Goal: Task Accomplishment & Management: Use online tool/utility

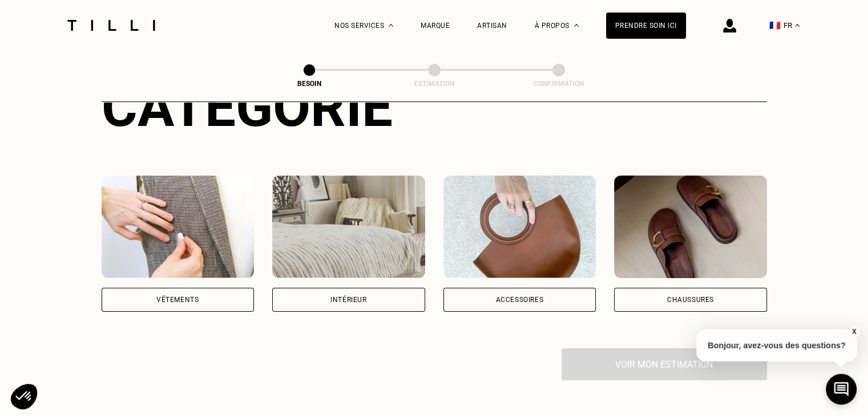
scroll to position [167, 0]
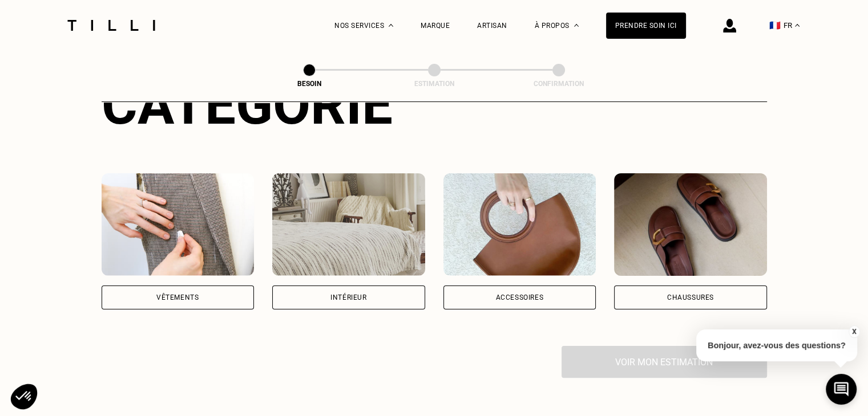
click at [193, 293] on div "Vêtements" at bounding box center [178, 298] width 153 height 24
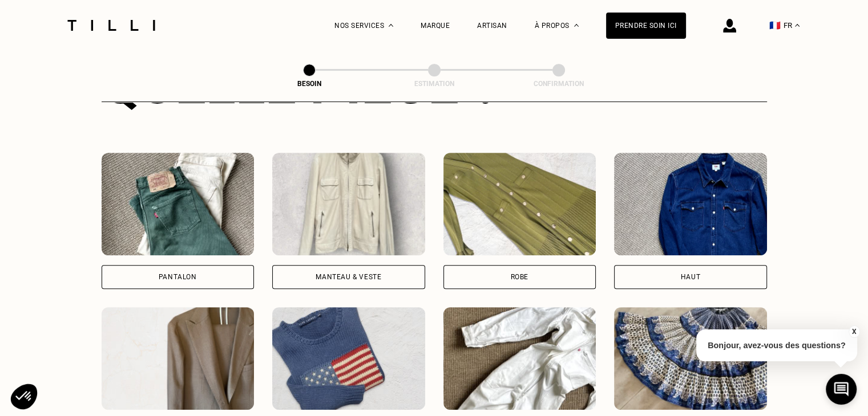
scroll to position [467, 0]
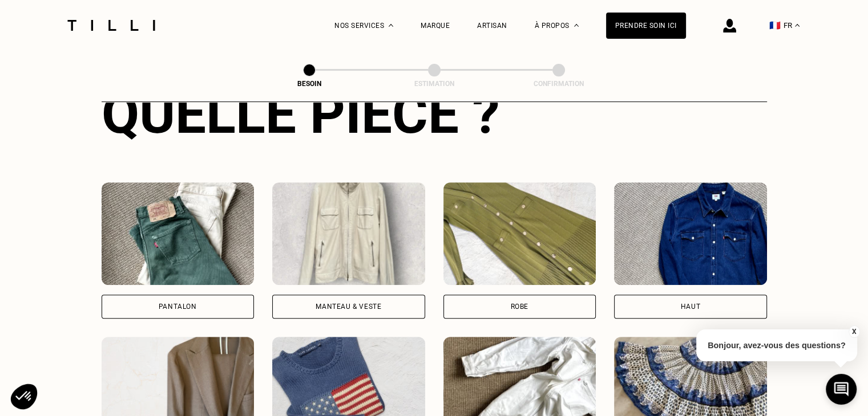
click at [349, 303] on div "Manteau & Veste" at bounding box center [348, 306] width 66 height 7
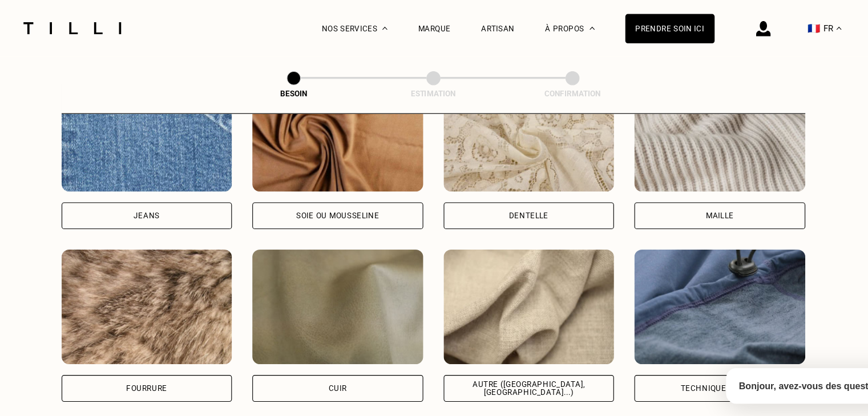
scroll to position [1273, 0]
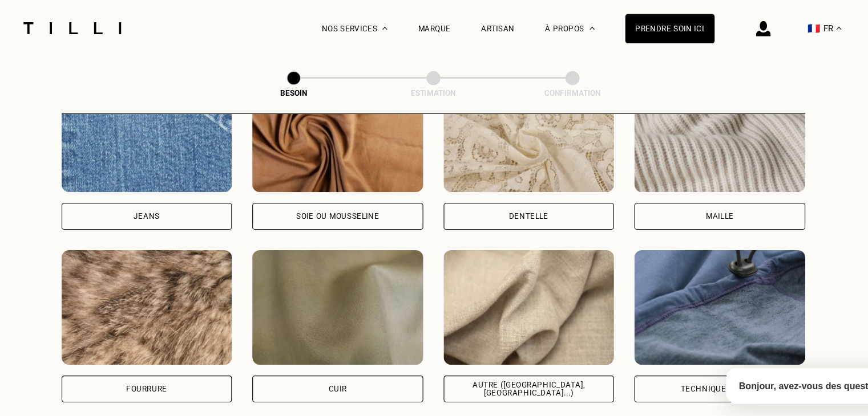
click at [208, 184] on div "Jeans" at bounding box center [178, 194] width 153 height 24
select select "FR"
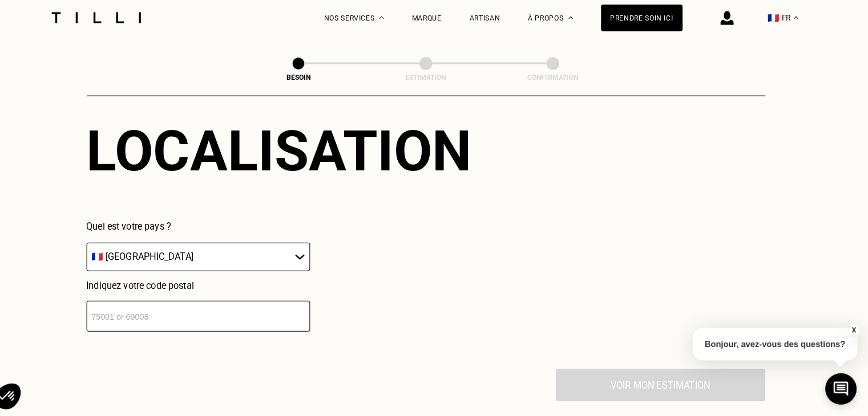
scroll to position [1582, 0]
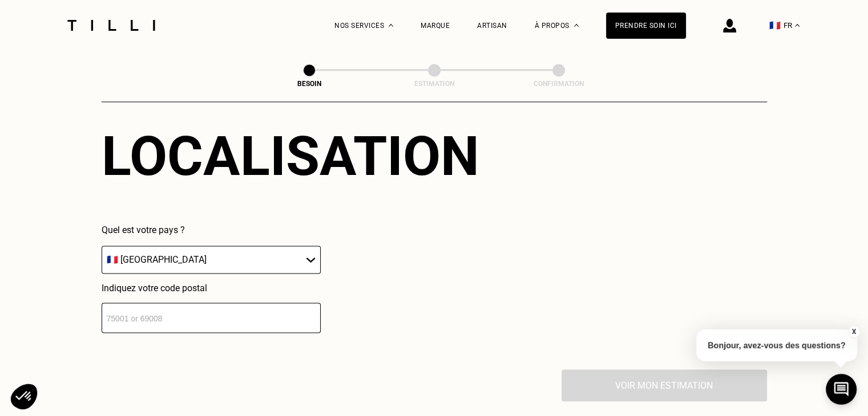
click at [135, 304] on input "number" at bounding box center [211, 318] width 219 height 30
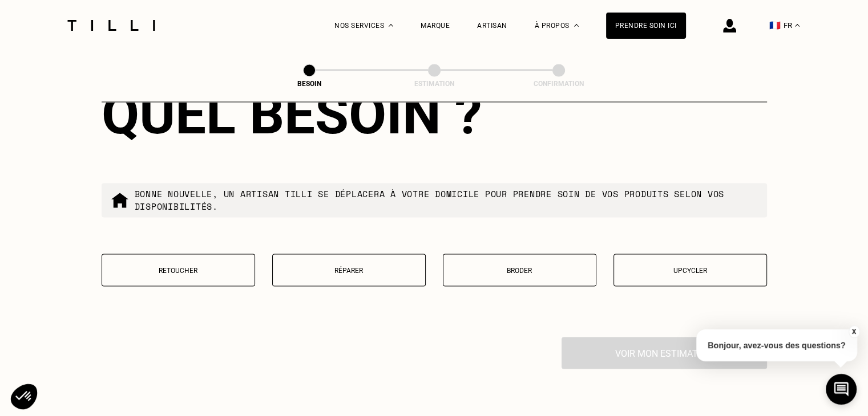
scroll to position [1912, 0]
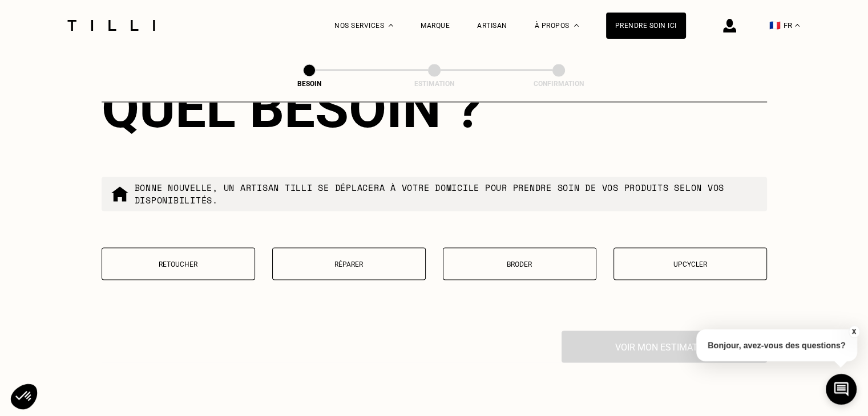
type input "75005"
click at [338, 262] on button "Réparer" at bounding box center [348, 264] width 153 height 33
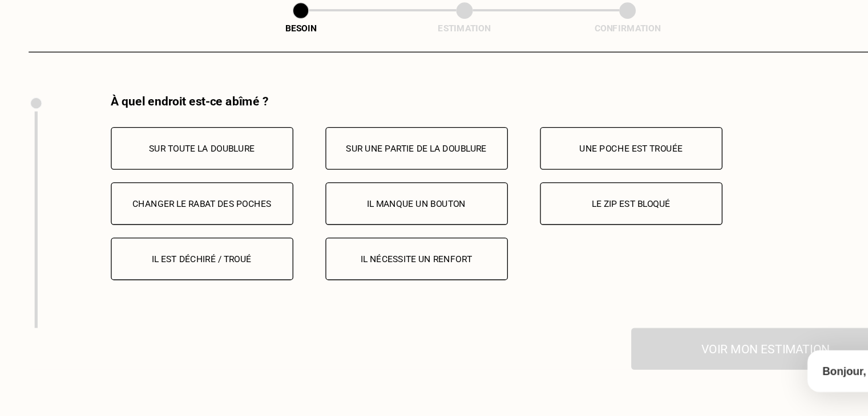
scroll to position [2109, 0]
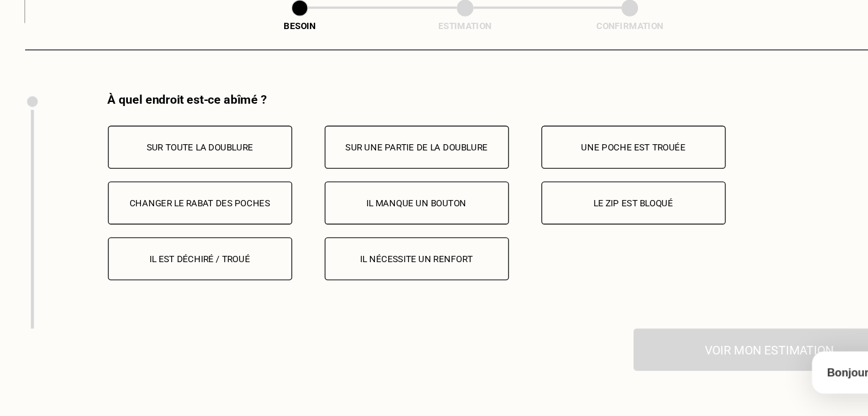
click at [229, 256] on p "Il est déchiré / troué" at bounding box center [234, 260] width 127 height 8
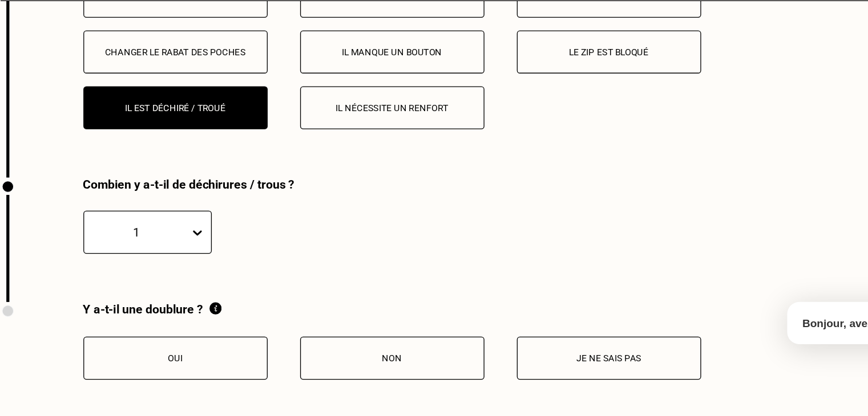
scroll to position [2186, 0]
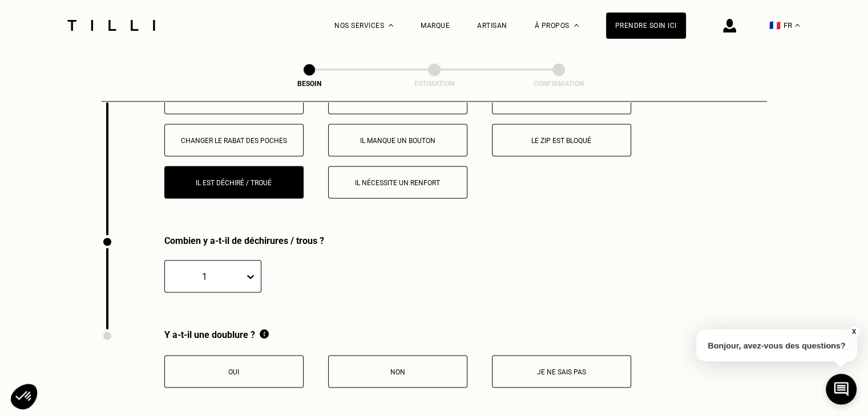
click at [499, 368] on p "Je ne sais pas" at bounding box center [561, 372] width 127 height 8
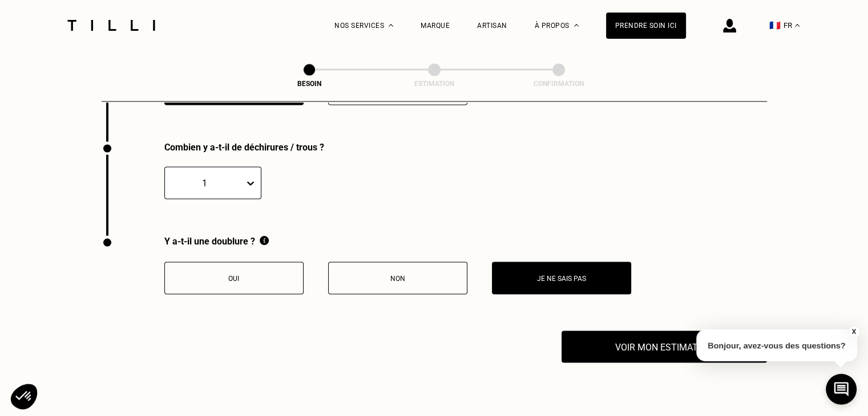
scroll to position [2281, 0]
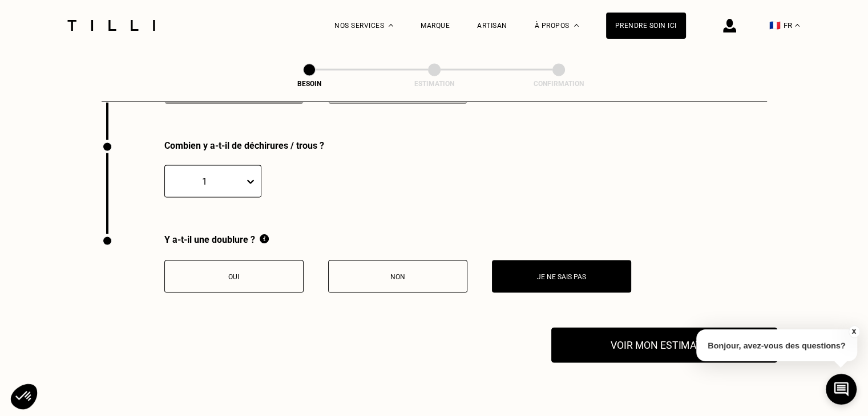
click at [604, 341] on button "Voir mon estimation" at bounding box center [664, 345] width 226 height 35
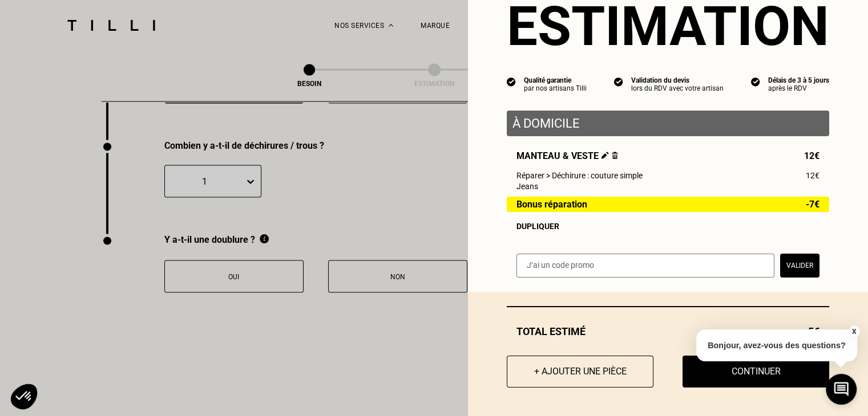
scroll to position [0, 0]
